Goal: Find specific page/section: Find specific page/section

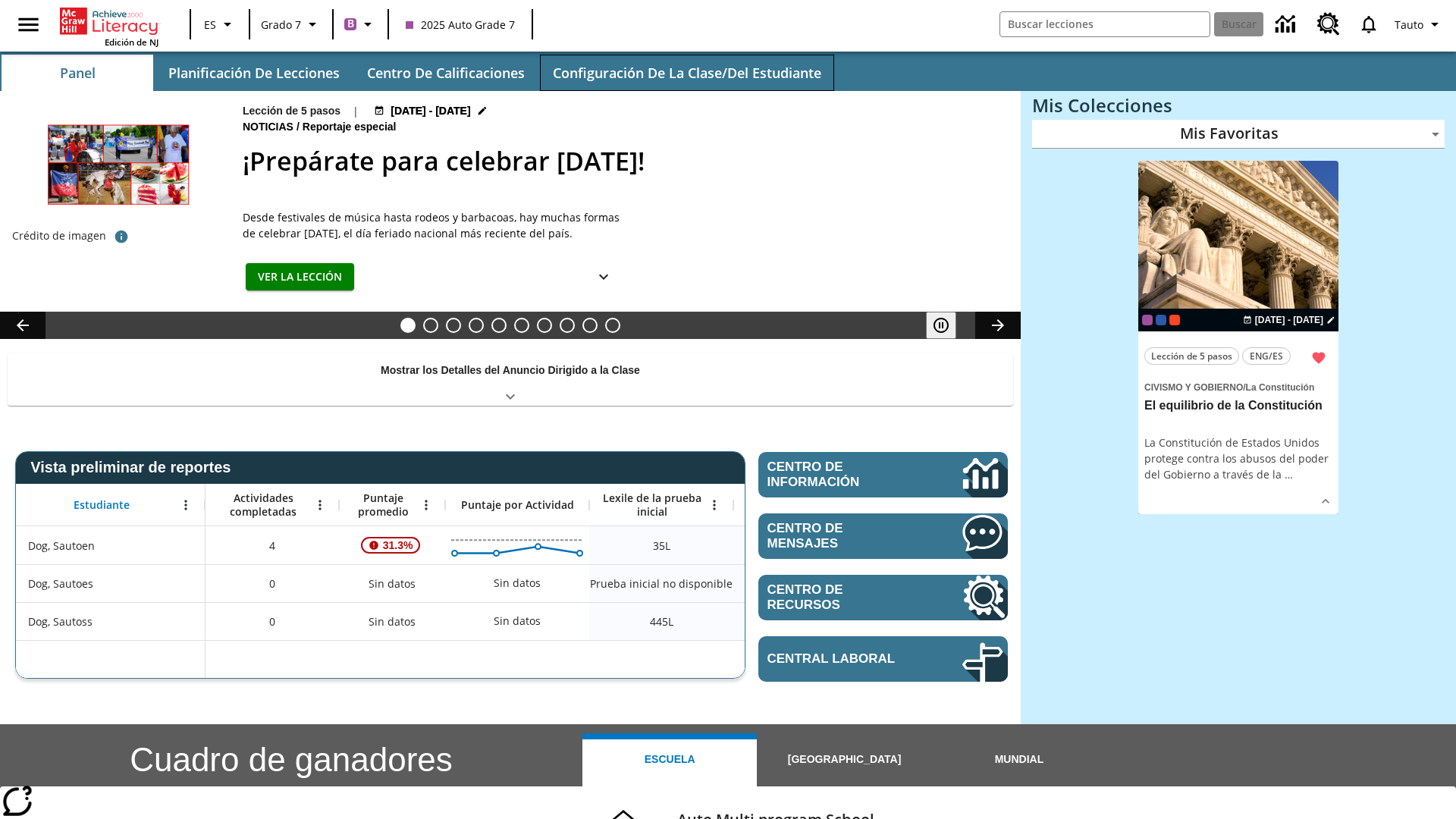
click at [686, 73] on button "Configuración de la clase/del estudiante" at bounding box center [687, 73] width 294 height 37
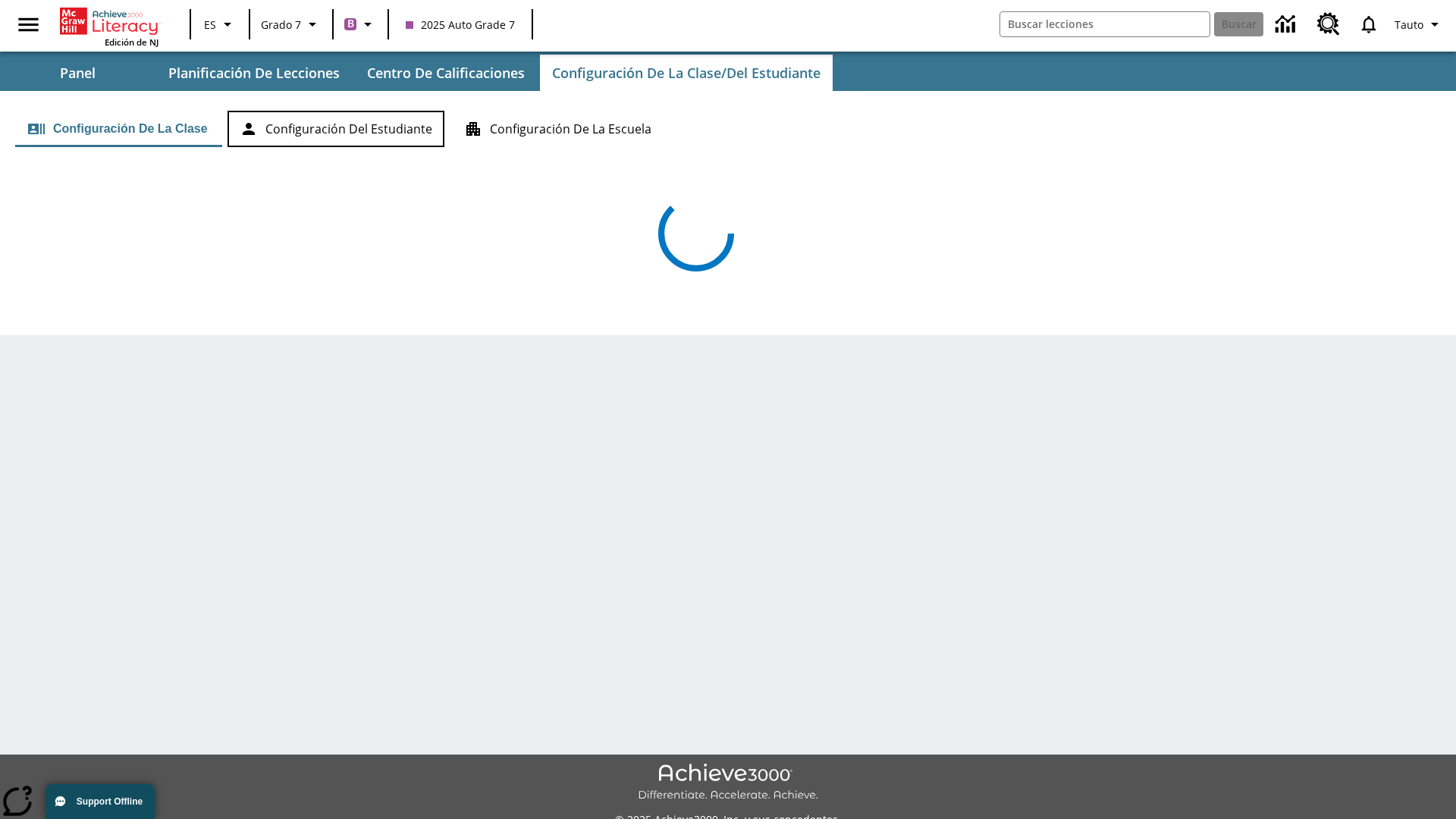
click at [338, 129] on button "Configuración del estudiante" at bounding box center [336, 128] width 217 height 37
